Goal: Information Seeking & Learning: Check status

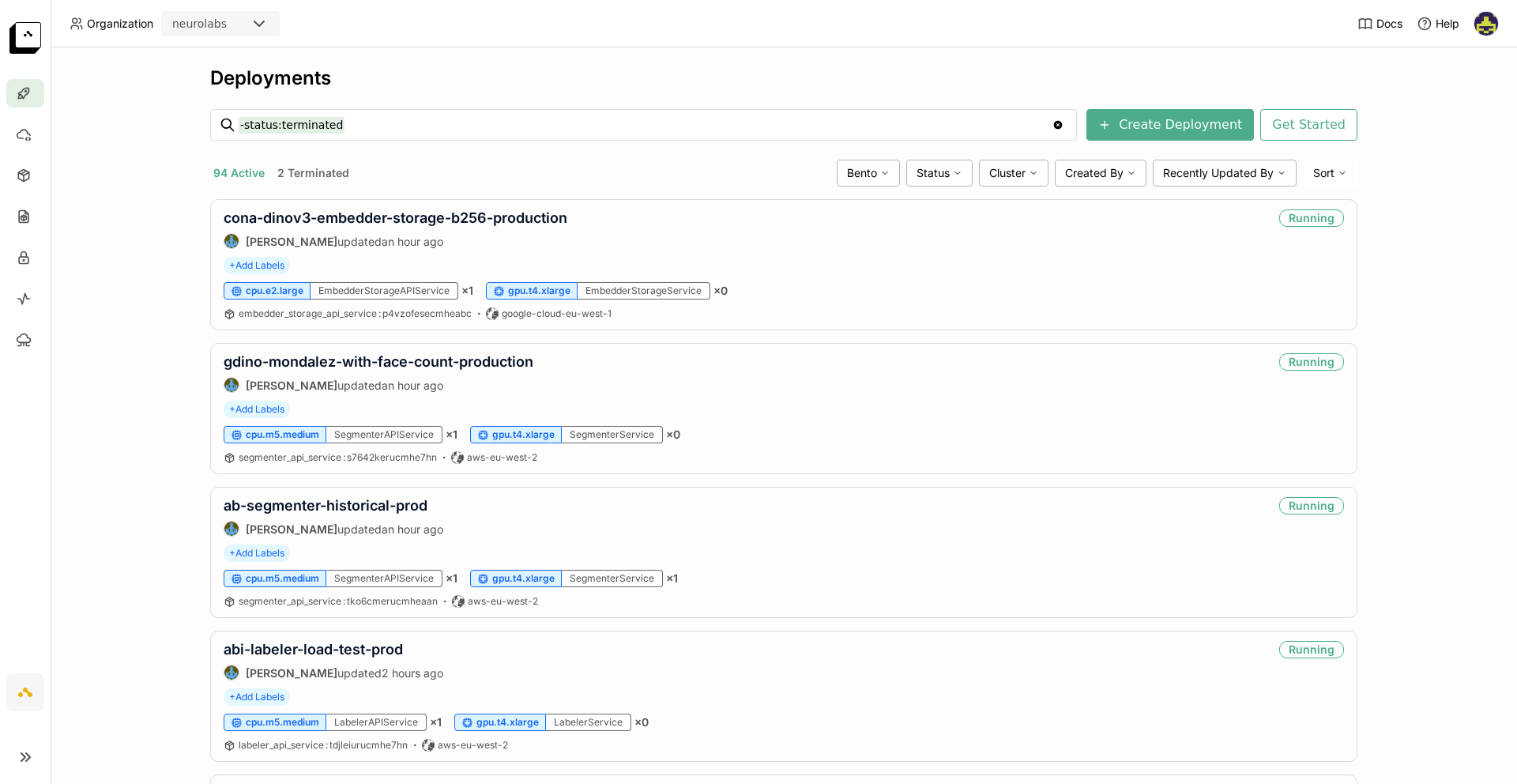
click at [571, 6] on header "Organization neurolabs Docs Help" at bounding box center [758, 24] width 1517 height 48
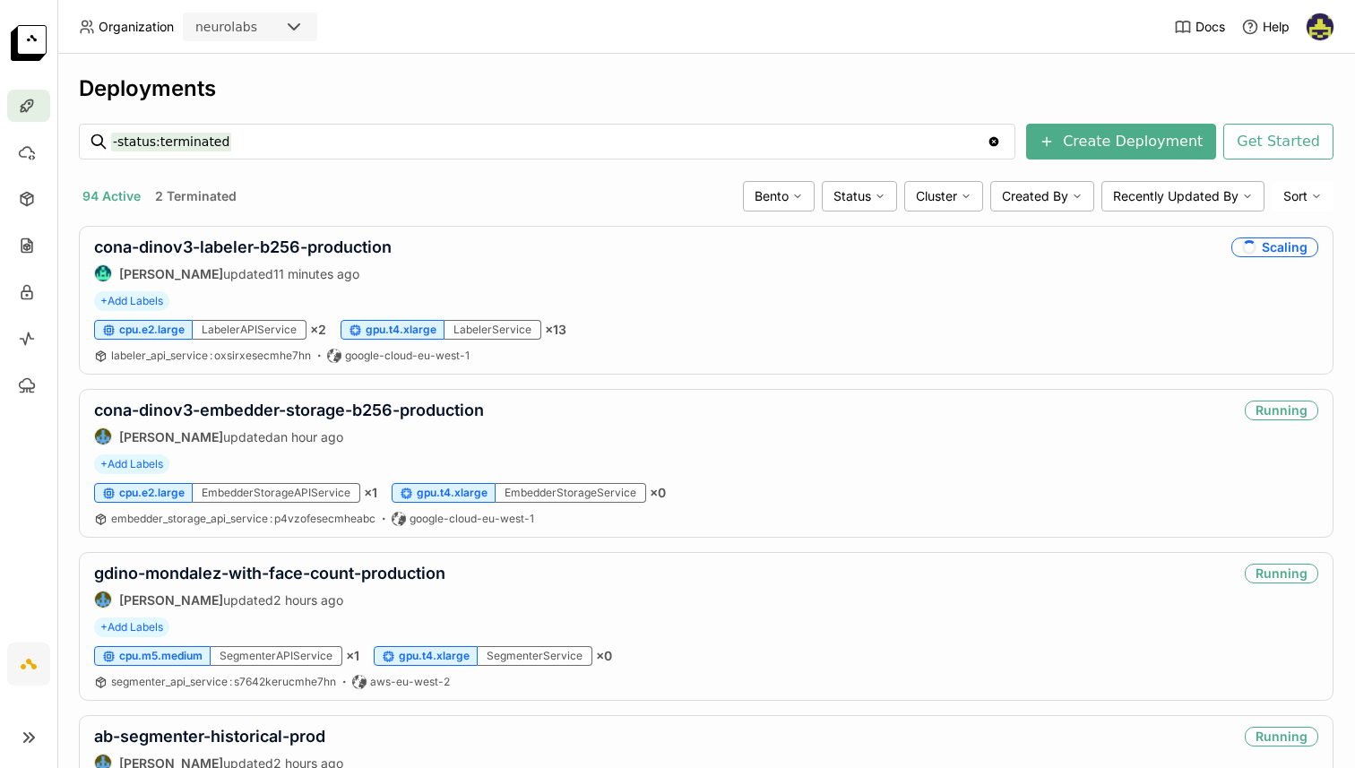
click at [332, 134] on input "-status:terminated" at bounding box center [548, 141] width 875 height 29
type input "-status:terminated coke"
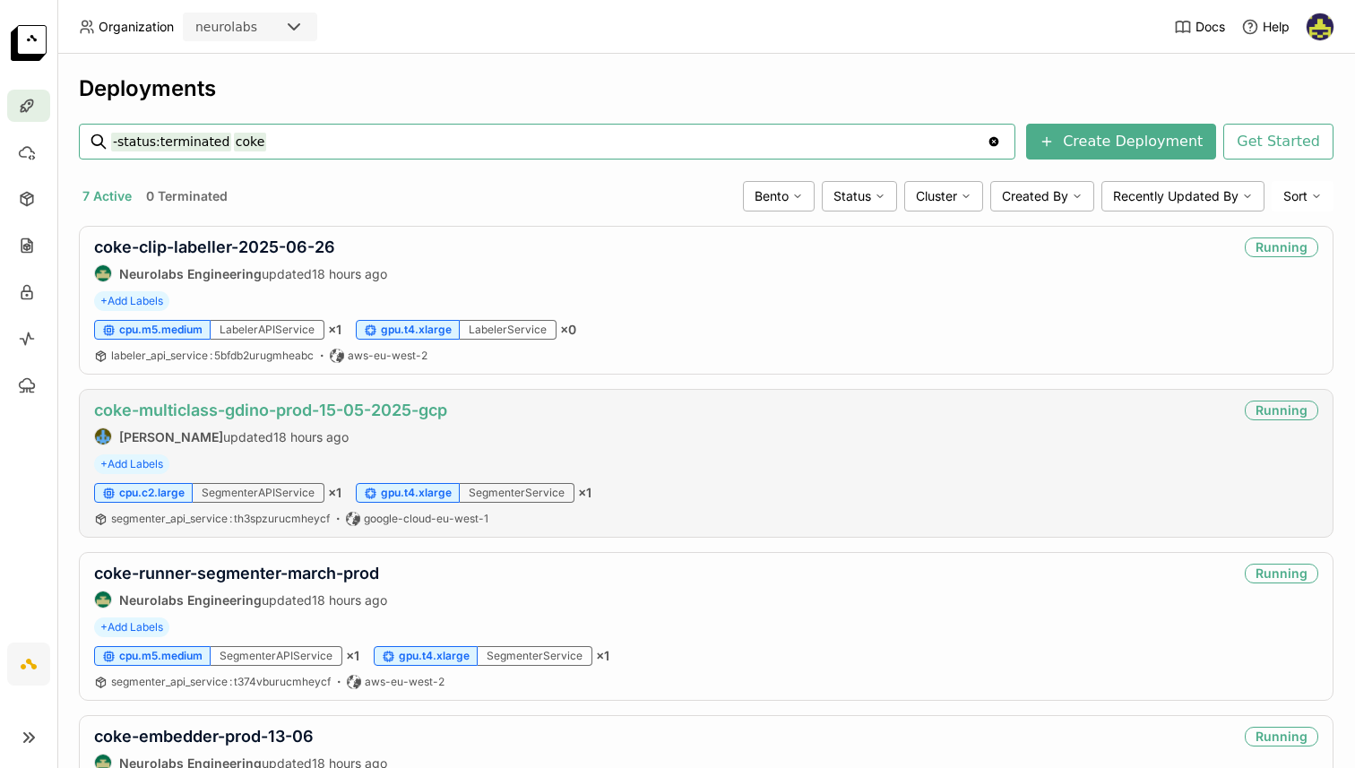
click at [211, 413] on link "coke-multiclass-gdino-prod-15-05-2025-gcp" at bounding box center [270, 409] width 353 height 19
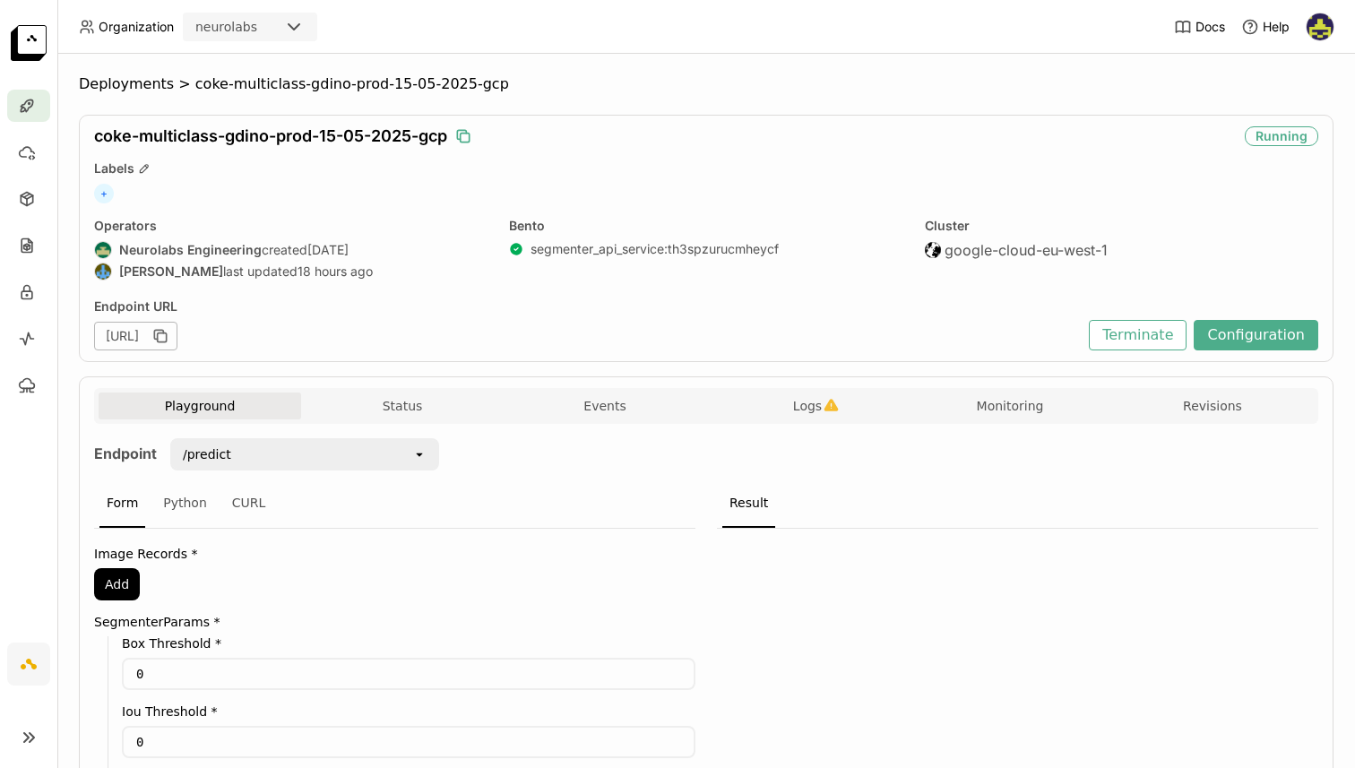
click at [468, 132] on icon "button" at bounding box center [463, 136] width 18 height 18
click at [794, 409] on span "Logs" at bounding box center [807, 406] width 29 height 16
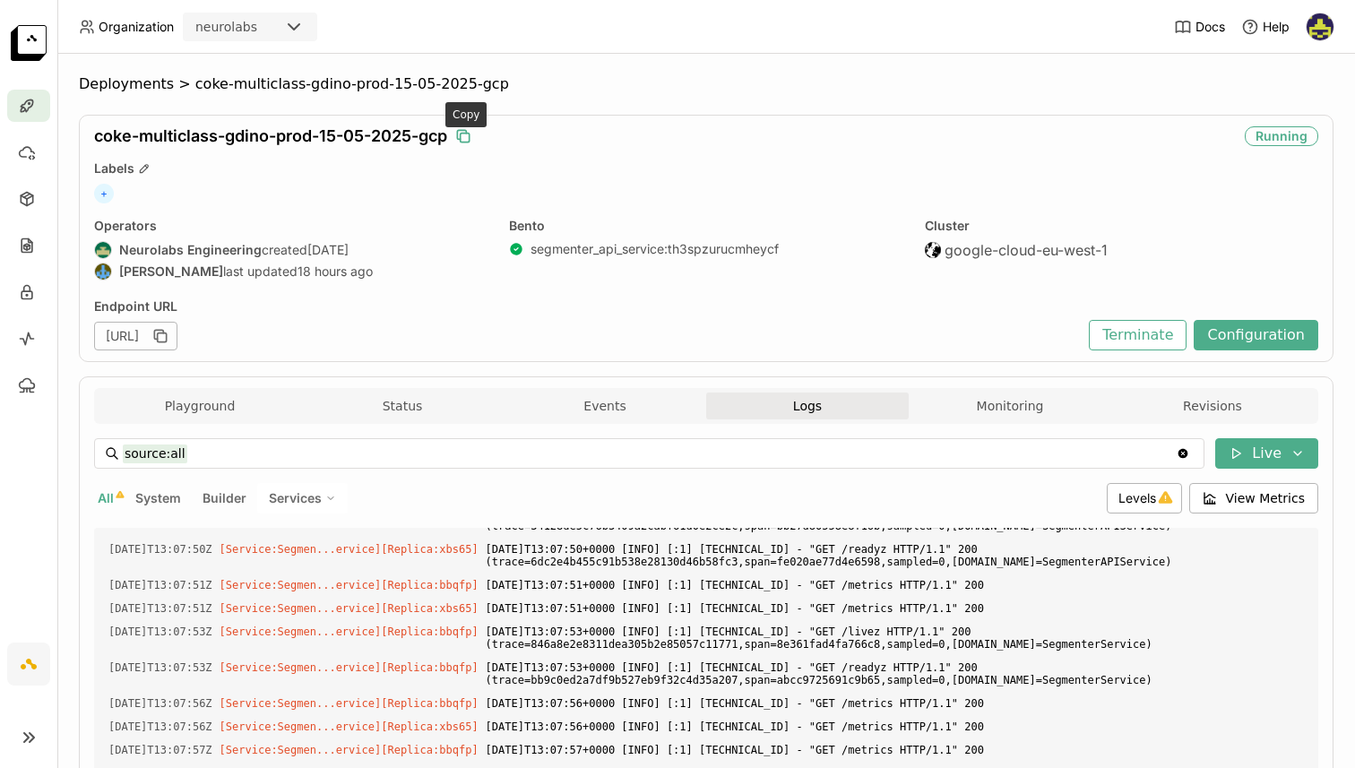
click at [464, 134] on icon "button" at bounding box center [463, 136] width 18 height 18
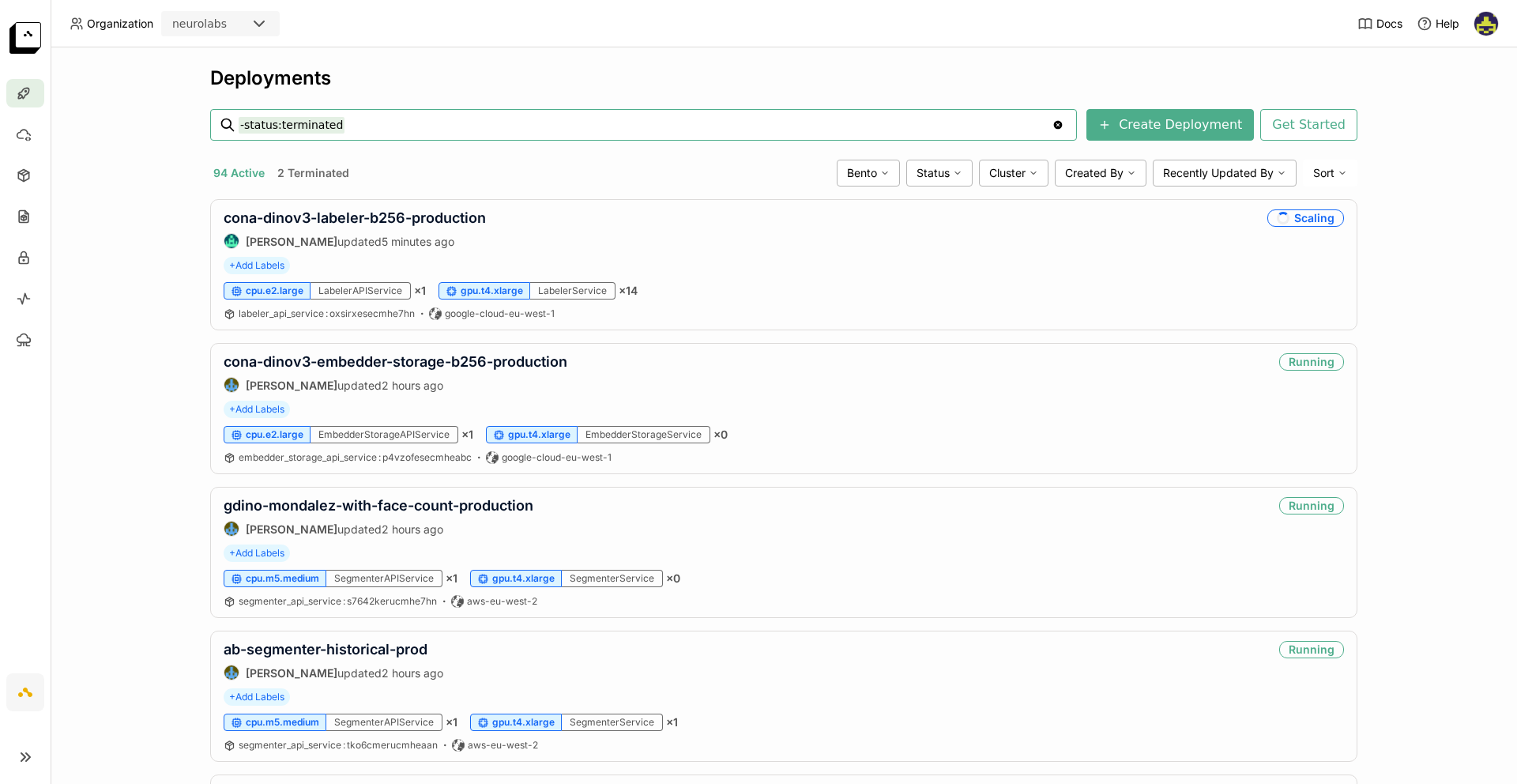
click at [368, 125] on input "-status:terminated" at bounding box center [646, 124] width 813 height 26
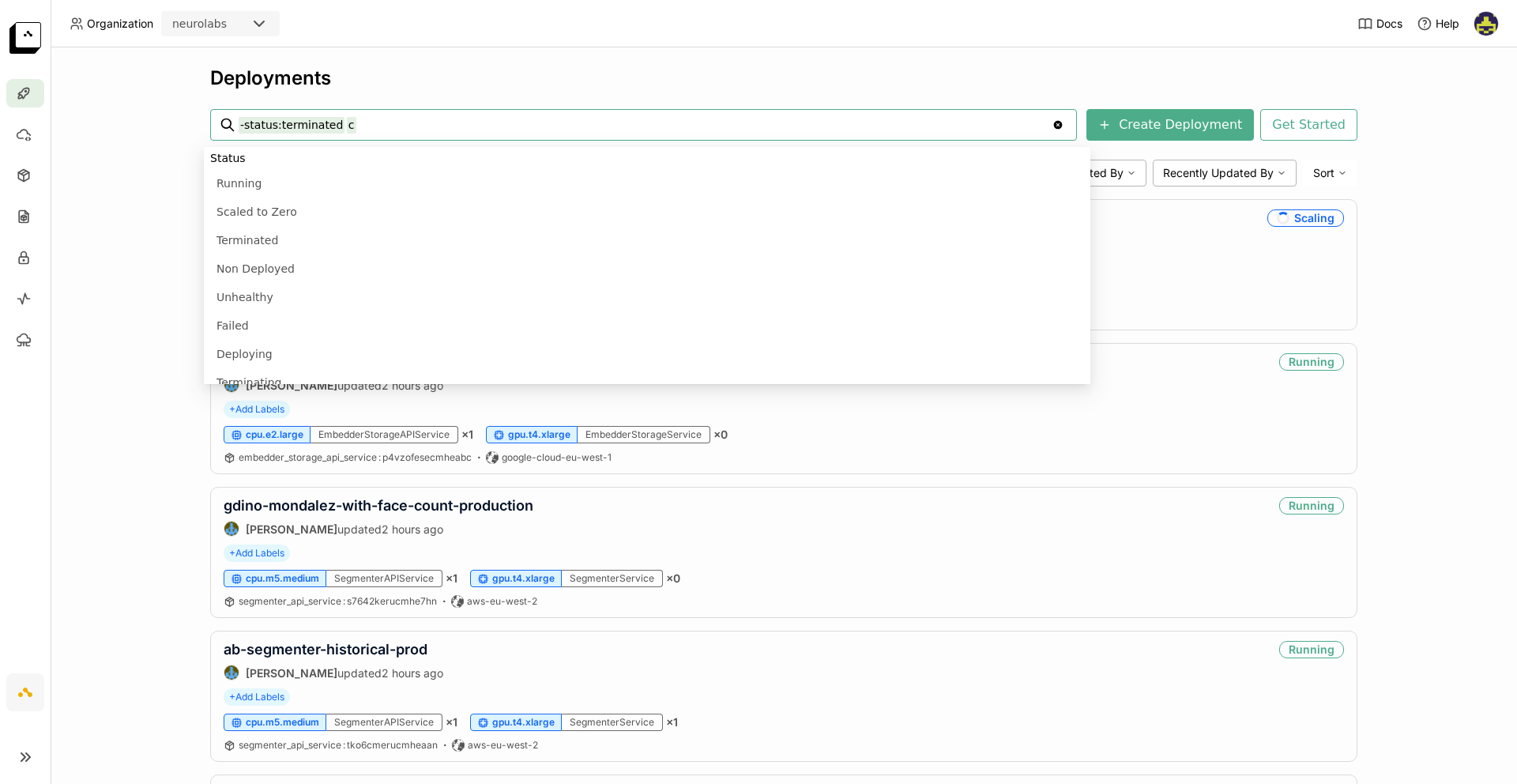
scroll to position [847, 0]
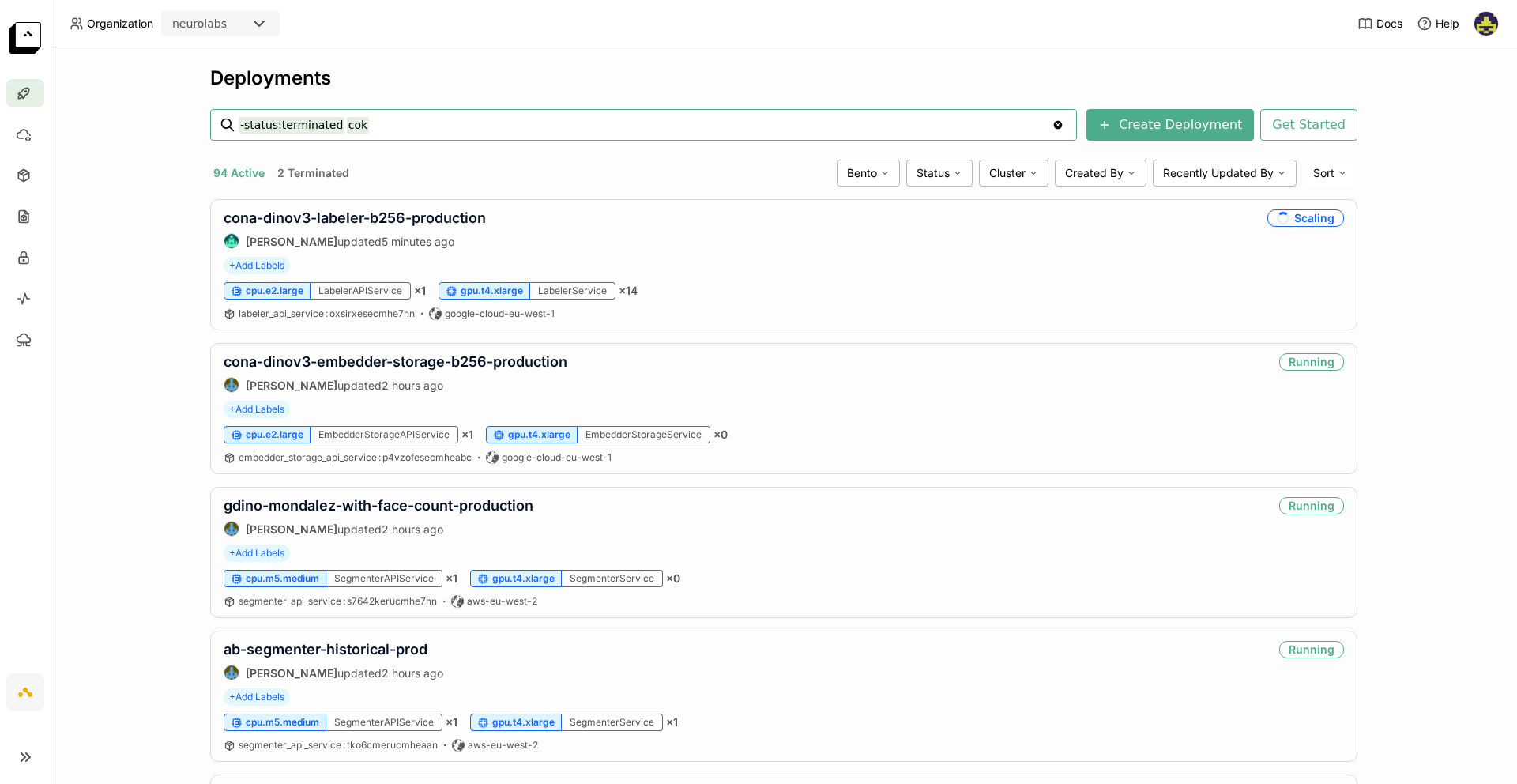
type input "-status:terminated coke"
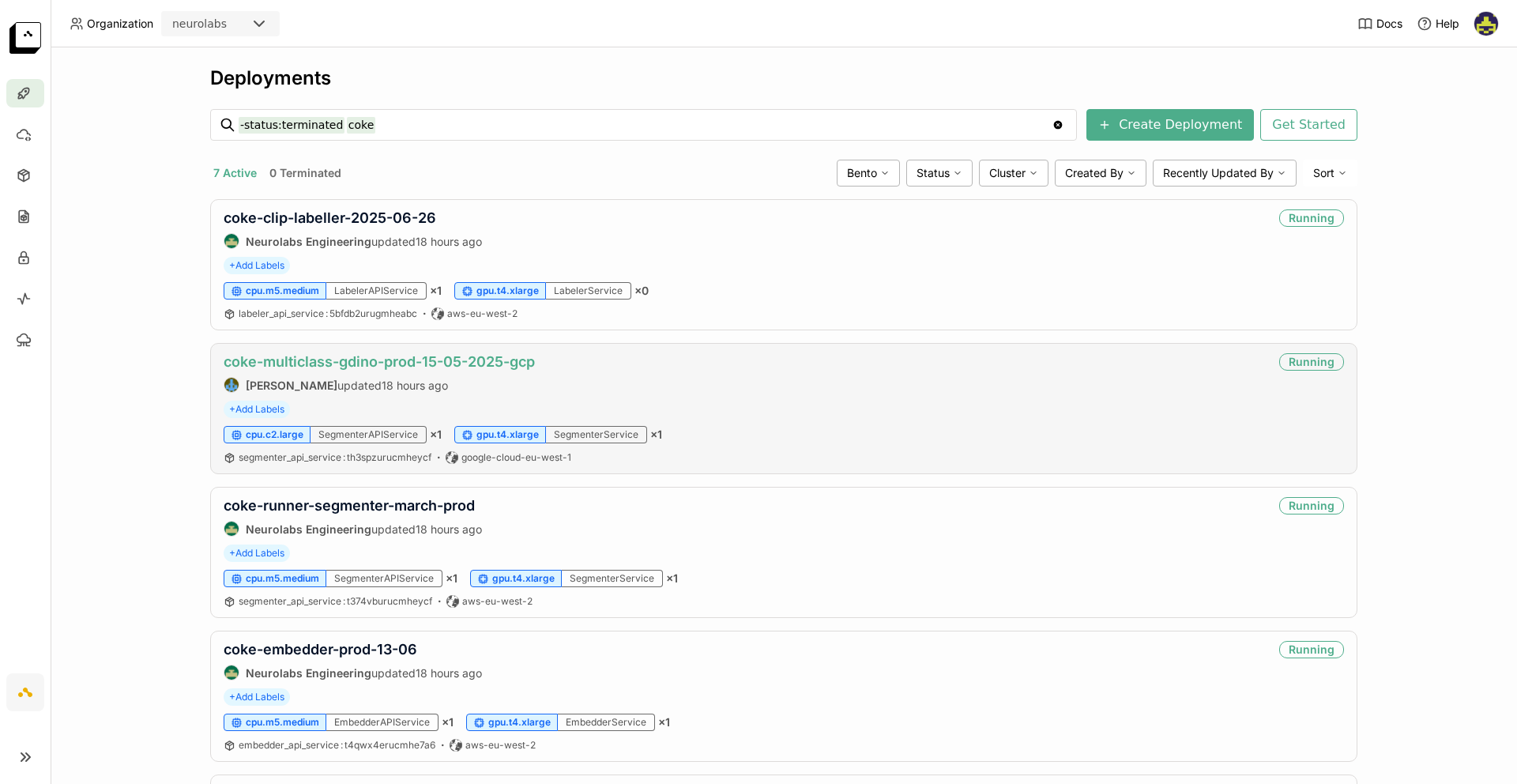
click at [299, 360] on link "coke-multiclass-gdino-prod-15-05-2025-gcp" at bounding box center [379, 361] width 311 height 17
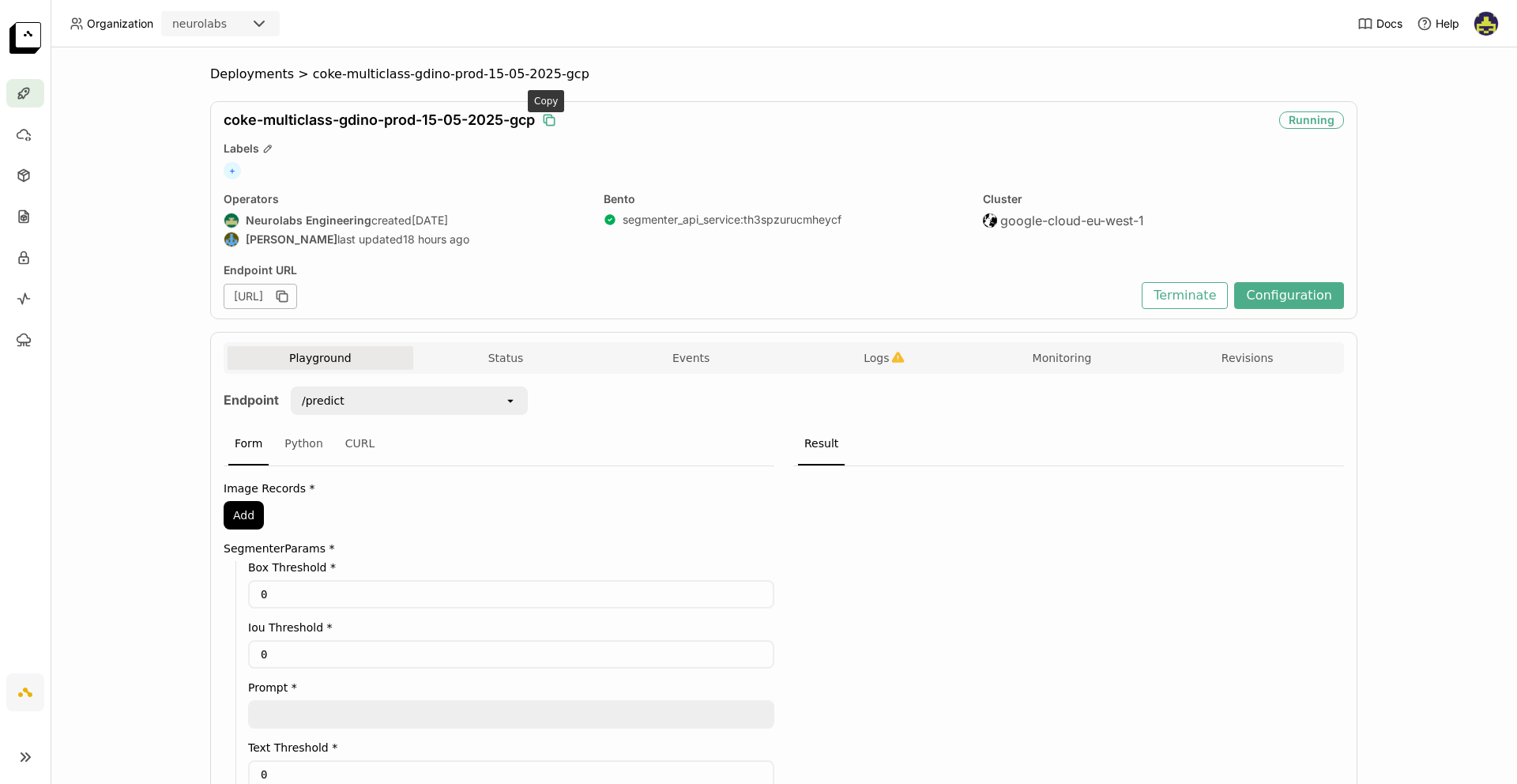
click at [545, 121] on icon "button" at bounding box center [549, 120] width 16 height 16
click at [157, 300] on div "Deployments > coke-multiclass-gdino-prod-15-05-2025-gcp coke-multiclass-gdino-p…" at bounding box center [783, 415] width 1467 height 736
click at [214, 72] on span "Deployments" at bounding box center [251, 74] width 84 height 16
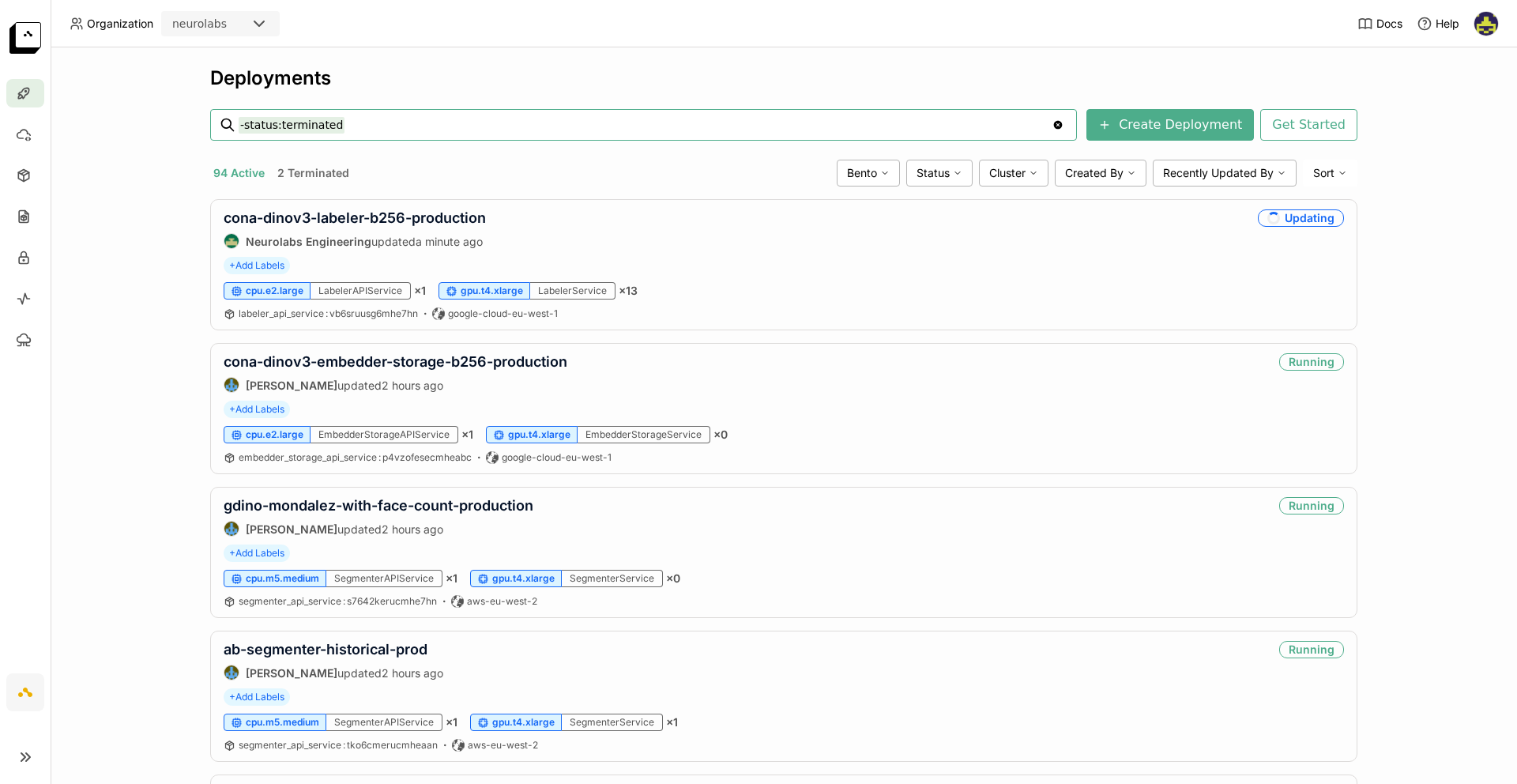
click at [160, 247] on div "Deployments -status:terminated -status:terminated Clear value Create Deployment…" at bounding box center [783, 415] width 1467 height 736
click at [408, 123] on input "-status:terminated" at bounding box center [646, 124] width 813 height 26
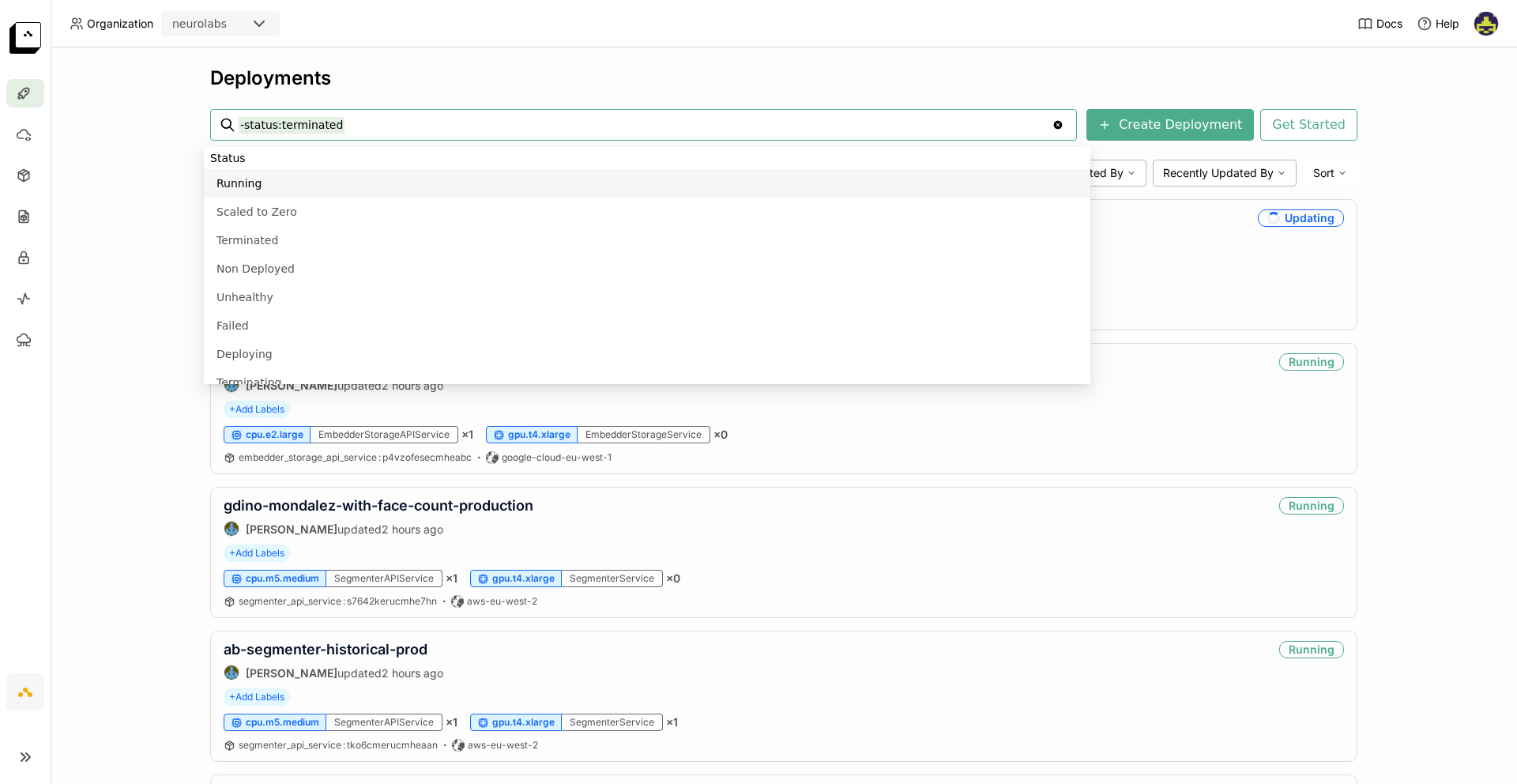
scroll to position [1564, 0]
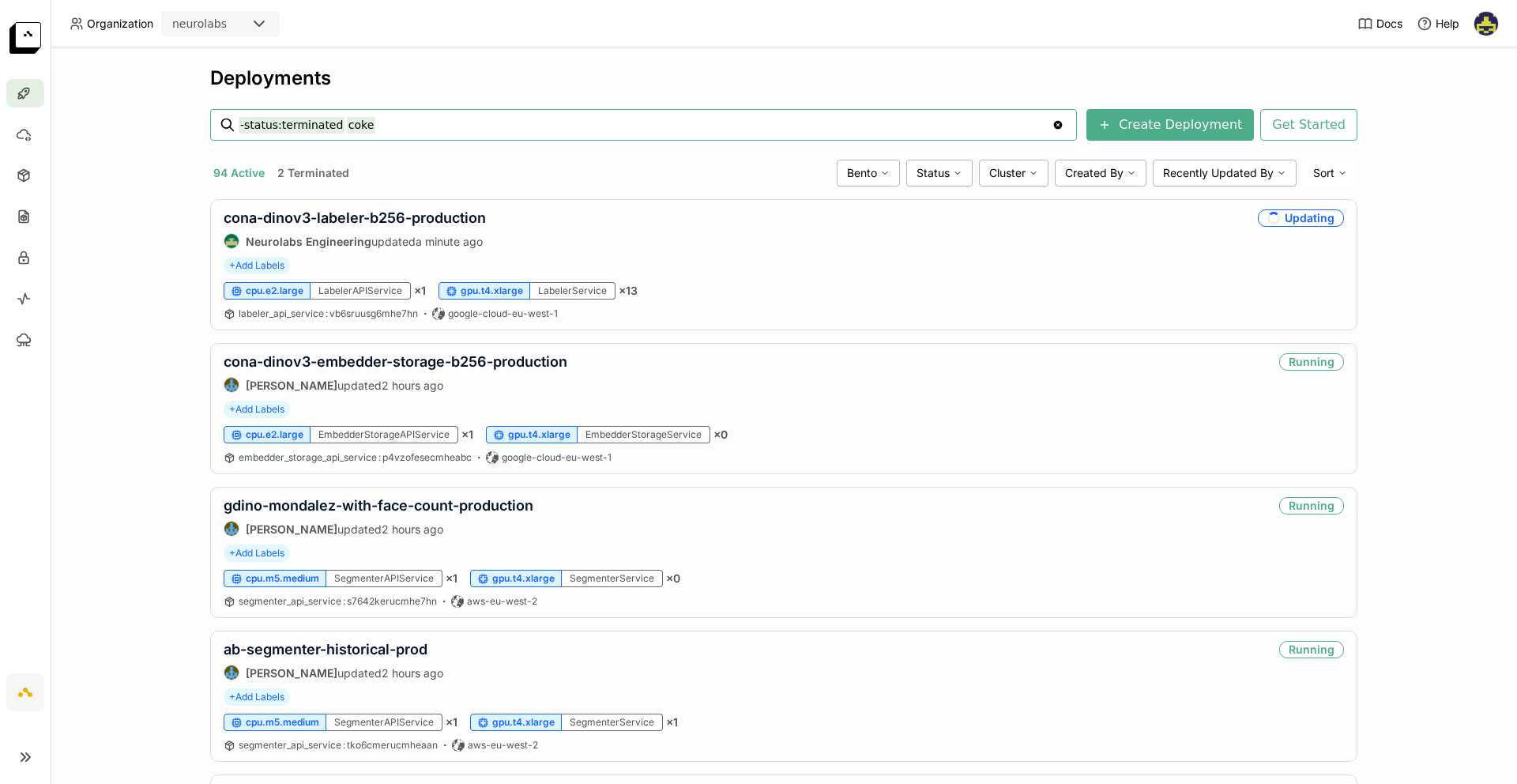
type input "-status:terminated coke"
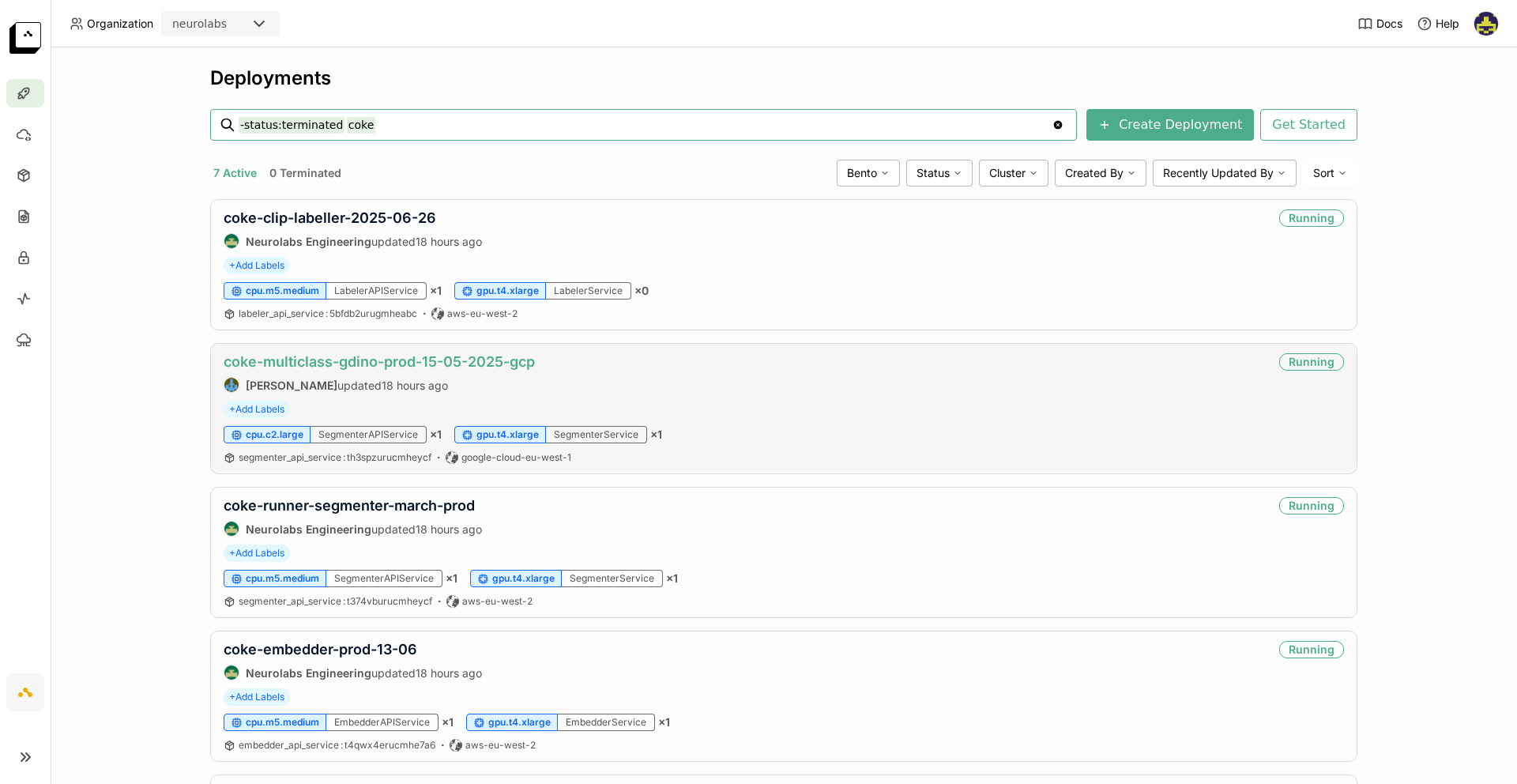
click at [323, 361] on link "coke-multiclass-gdino-prod-15-05-2025-gcp" at bounding box center [379, 361] width 311 height 17
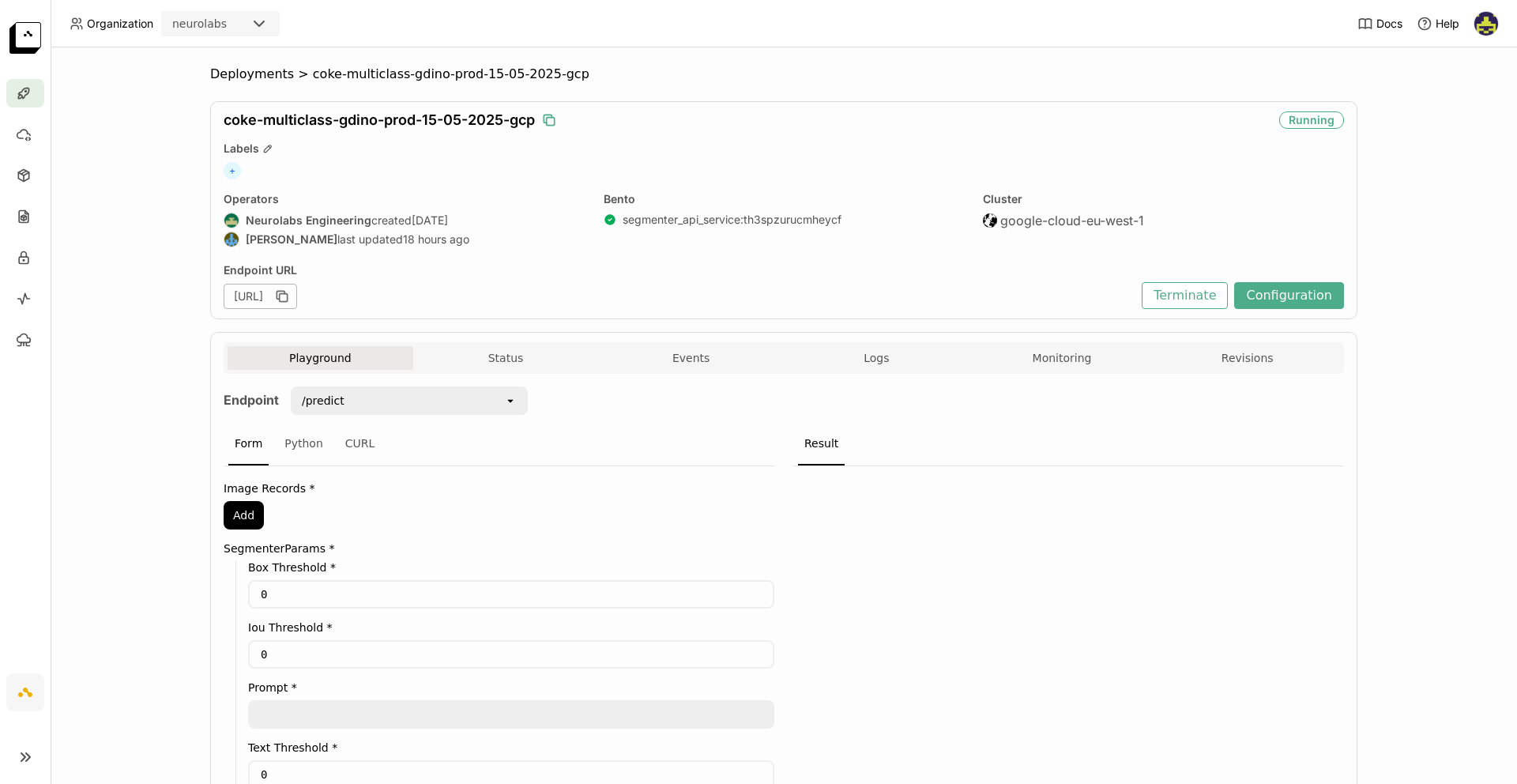
click at [545, 118] on icon "button" at bounding box center [549, 120] width 16 height 16
drag, startPoint x: 532, startPoint y: 119, endPoint x: 211, endPoint y: 125, distance: 321.1
click at [211, 125] on div "coke-multiclass-gdino-prod-15-05-2025-gcp Running Labels + Operators Neurolabs …" at bounding box center [783, 210] width 1147 height 218
copy span "coke-multiclass-gdino-prod-15-05-2025-gcp"
click at [557, 131] on div "coke-multiclass-gdino-prod-15-05-2025-gcp Running Labels + Operators Neurolabs …" at bounding box center [783, 210] width 1147 height 218
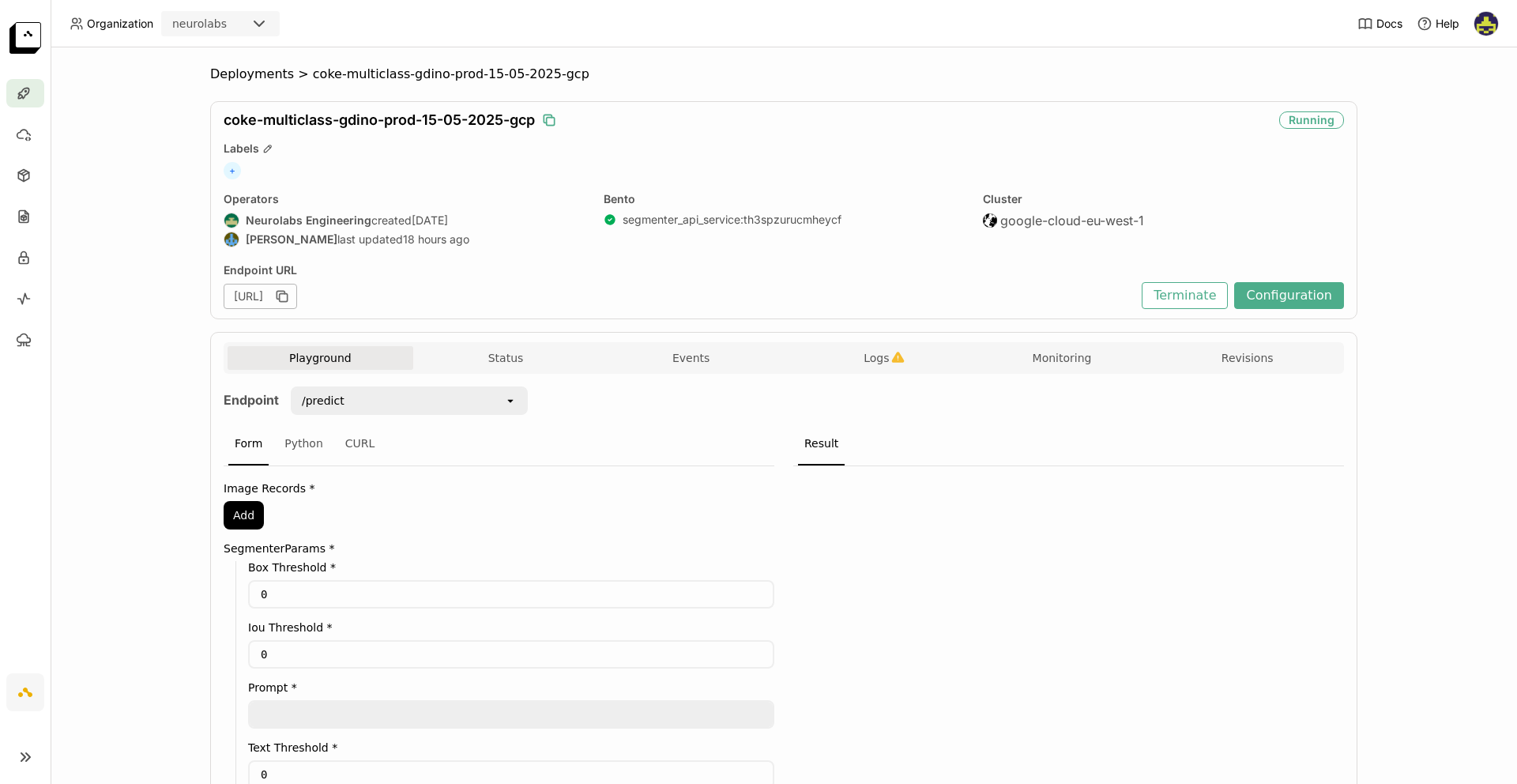
click at [550, 122] on icon "button" at bounding box center [549, 120] width 16 height 16
drag, startPoint x: 219, startPoint y: 123, endPoint x: 530, endPoint y: 123, distance: 311.0
click at [530, 123] on span "coke-multiclass-gdino-prod-15-05-2025-gcp" at bounding box center [379, 120] width 311 height 18
copy span "coke-multiclass-gdino-prod-15-05-2025-gcp"
click at [1010, 224] on div "Cluster google-cloud-eu-west-1" at bounding box center [1163, 221] width 361 height 58
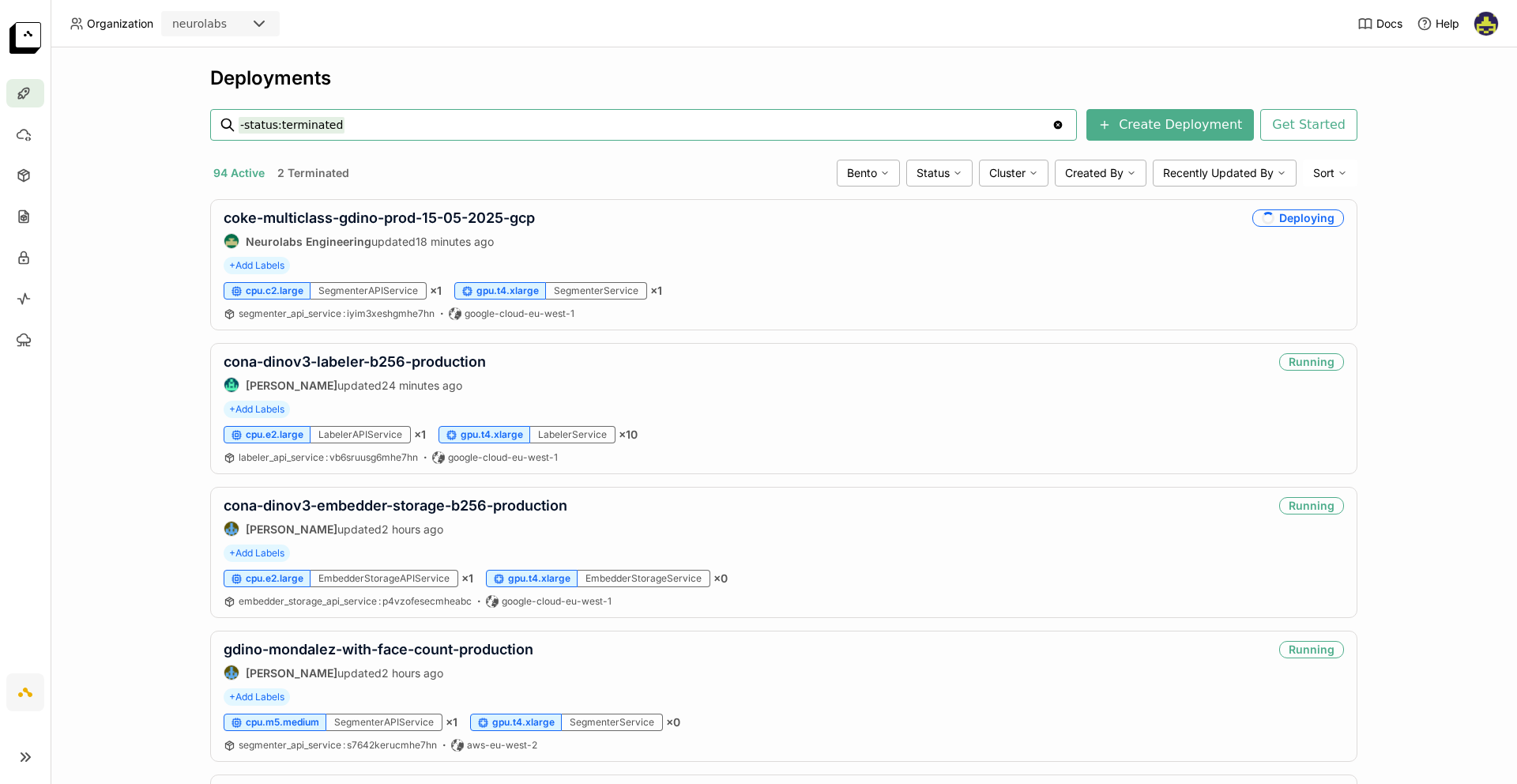
click at [863, 37] on header "Organization neurolabs Docs Help" at bounding box center [758, 24] width 1517 height 48
click at [1023, 57] on div "Deployments -status:terminated -status:terminated Clear value Create Deployment…" at bounding box center [783, 415] width 1467 height 736
